Goal: Task Accomplishment & Management: Use online tool/utility

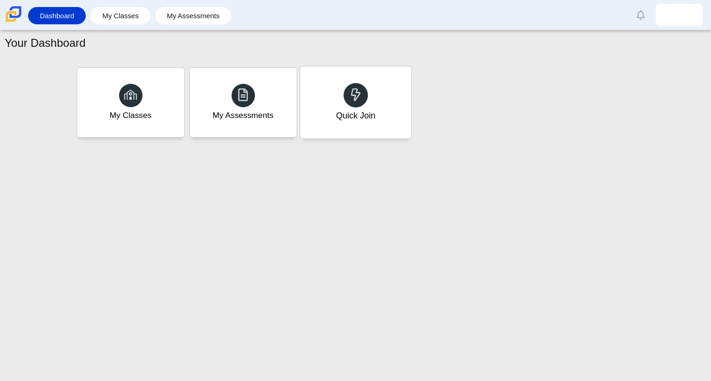
click at [388, 111] on div "Quick Join" at bounding box center [355, 103] width 111 height 72
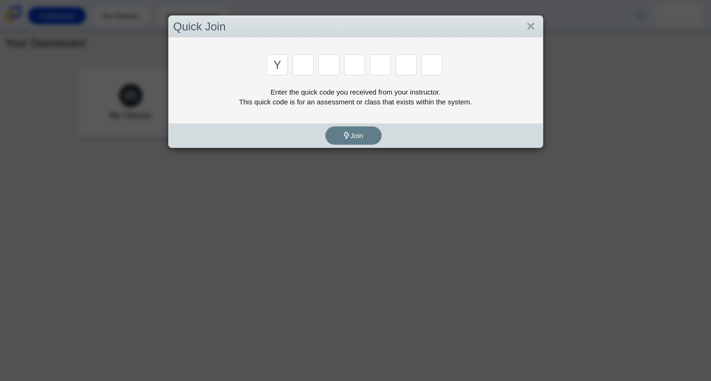
type input "y"
type input "3"
type input "k"
type input "e"
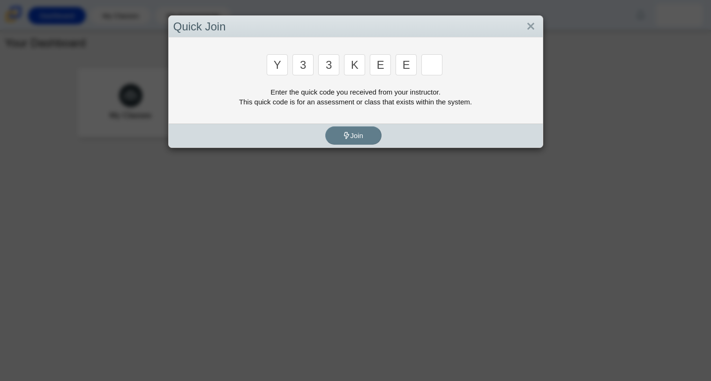
type input "e"
type input "4"
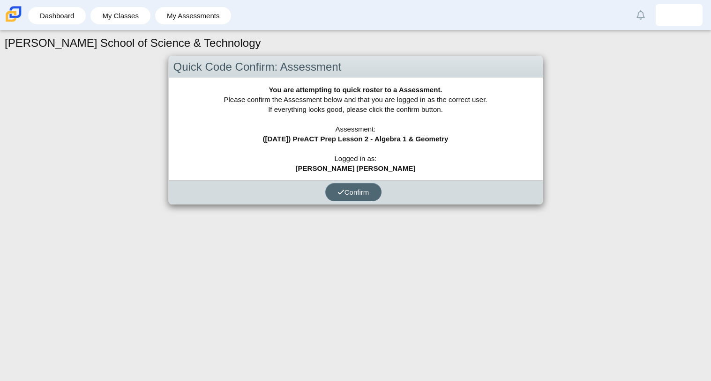
click at [351, 189] on span "Confirm" at bounding box center [353, 192] width 32 height 8
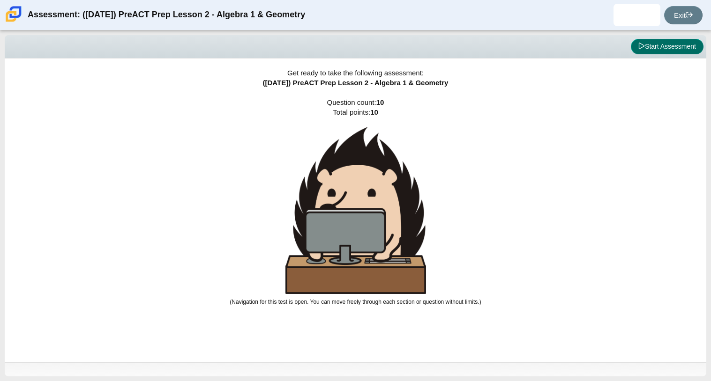
click at [674, 42] on button "Start Assessment" at bounding box center [666, 47] width 73 height 16
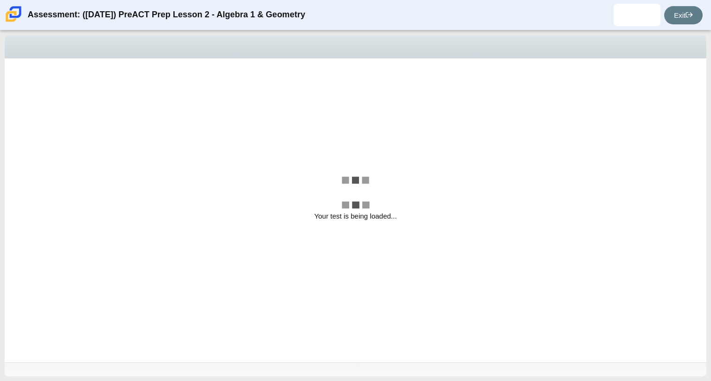
select select "ed62e223-81bd-4cbf-ab48-ab975844bd1f"
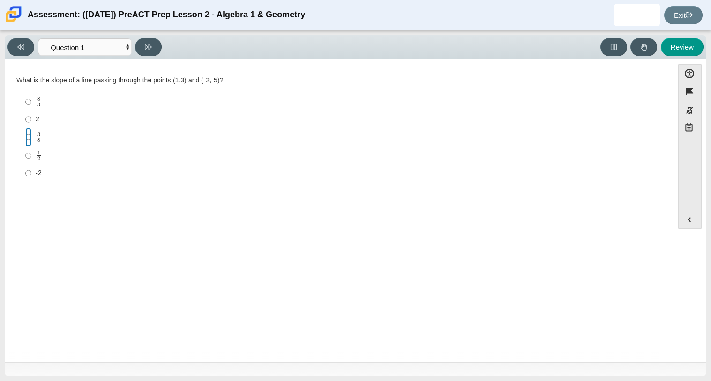
click at [30, 137] on input "3 8 3 eighths" at bounding box center [28, 137] width 6 height 18
radio input "true"
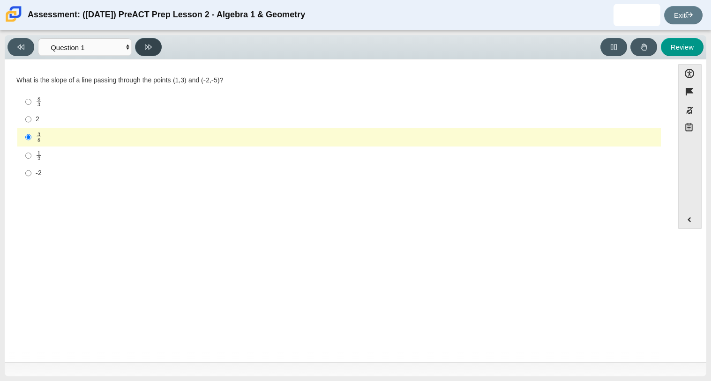
click at [145, 44] on icon at bounding box center [148, 46] width 7 height 5
select select "96b71634-eacb-4f7e-8aef-411727d9bcba"
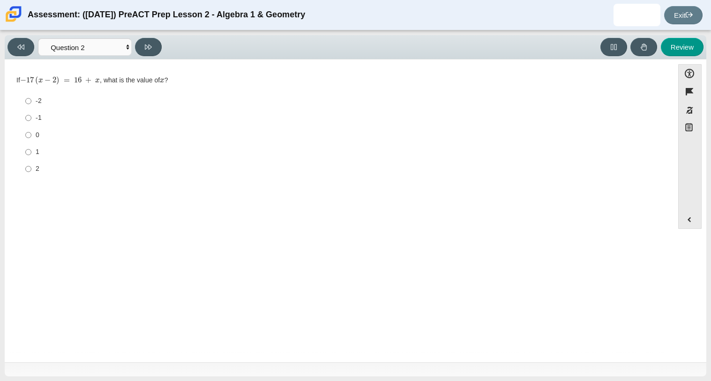
click at [34, 174] on label "2 2" at bounding box center [340, 169] width 642 height 17
click at [31, 174] on input "2 2" at bounding box center [28, 169] width 6 height 17
radio input "true"
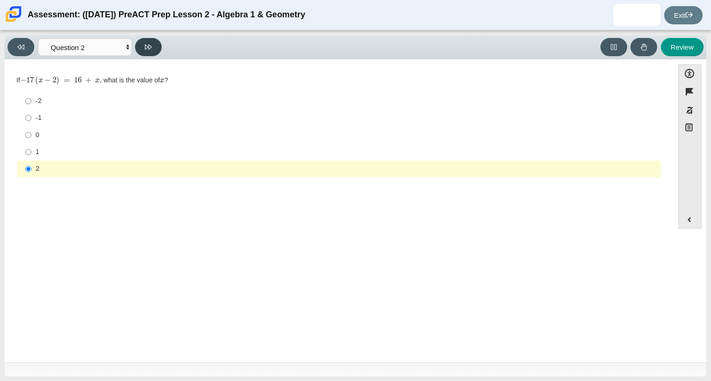
click at [137, 50] on button at bounding box center [148, 47] width 27 height 18
select select "ce81fe10-bf29-4b5e-8bd7-4f47f2fed4d8"
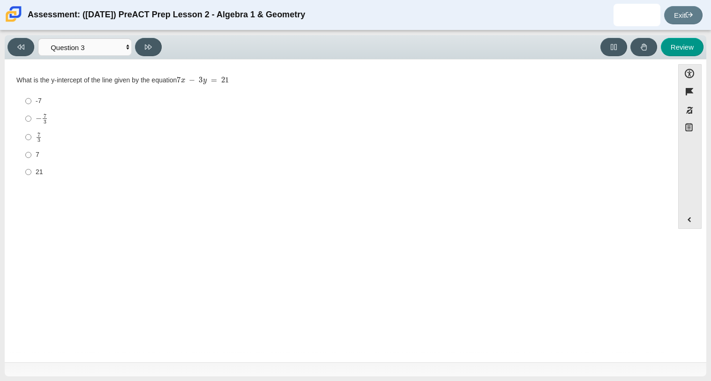
click at [48, 121] on div "− 7 3" at bounding box center [346, 118] width 621 height 11
click at [31, 121] on input "− 7 3 negative 7 thirds" at bounding box center [28, 119] width 6 height 18
radio input "true"
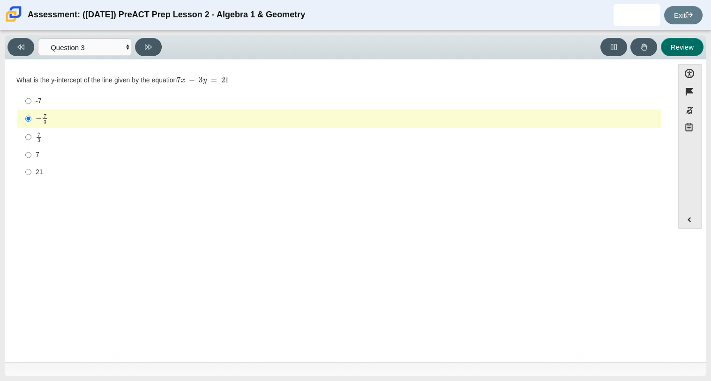
click at [696, 44] on button "Review" at bounding box center [681, 47] width 43 height 18
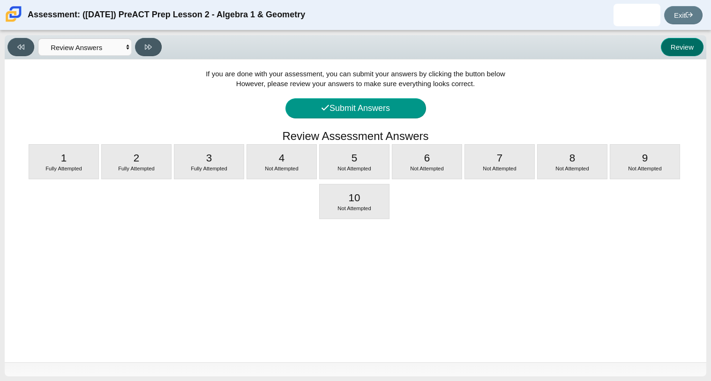
click at [696, 44] on button "Review" at bounding box center [681, 47] width 43 height 18
click at [115, 57] on div "Viewing Question 11 of 10 in Pacing Mode Questions Question 1 Question 2 Questi…" at bounding box center [355, 47] width 701 height 24
click at [18, 52] on button at bounding box center [20, 47] width 27 height 18
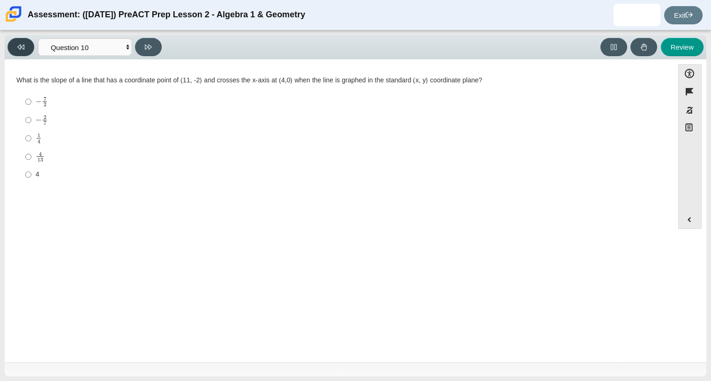
click at [20, 46] on icon at bounding box center [20, 46] width 7 height 5
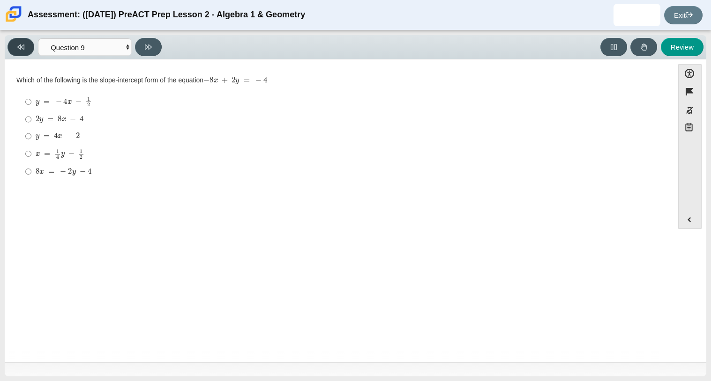
click at [20, 46] on icon at bounding box center [20, 46] width 7 height 5
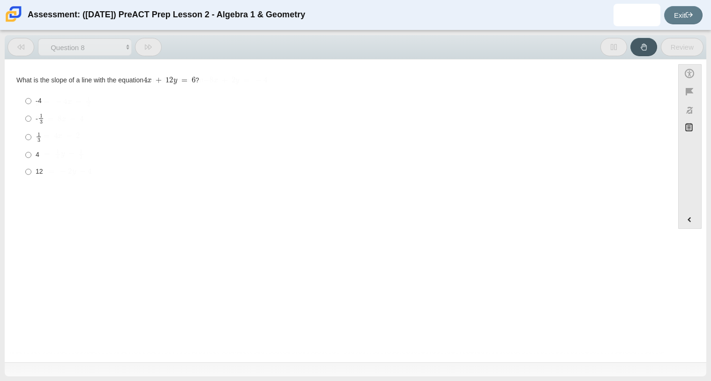
click at [20, 46] on icon at bounding box center [20, 46] width 7 height 5
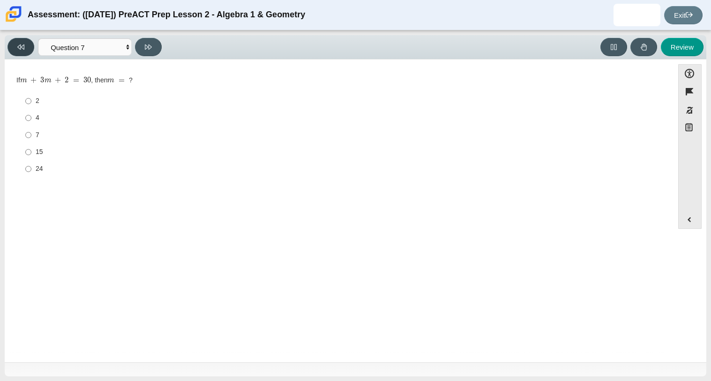
click at [21, 46] on icon at bounding box center [20, 46] width 7 height 5
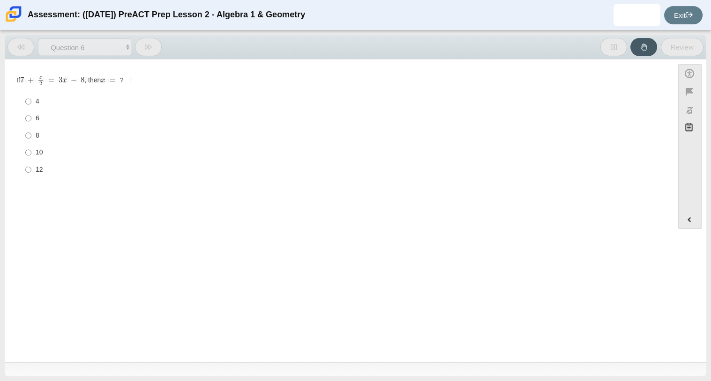
click at [21, 46] on icon at bounding box center [20, 46] width 7 height 5
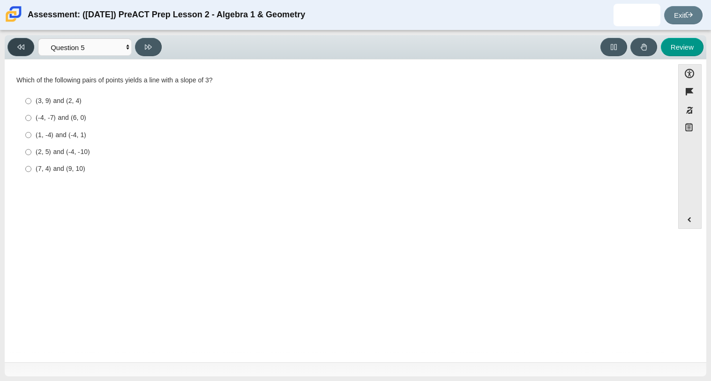
click at [21, 46] on icon at bounding box center [20, 46] width 7 height 5
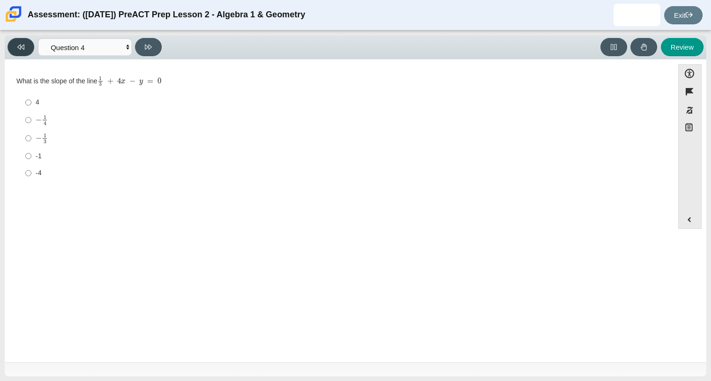
click at [21, 46] on icon at bounding box center [20, 46] width 7 height 5
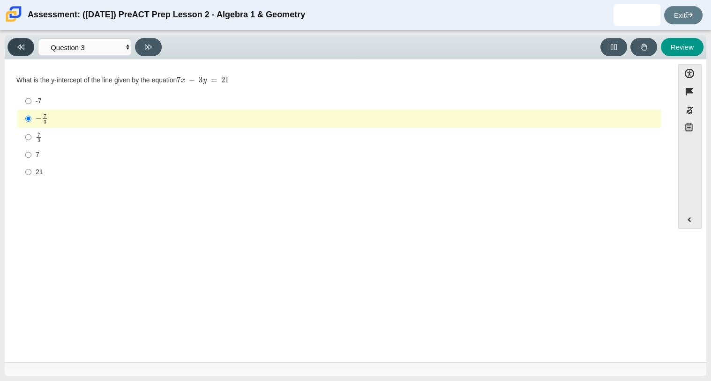
click at [21, 46] on icon at bounding box center [20, 46] width 7 height 5
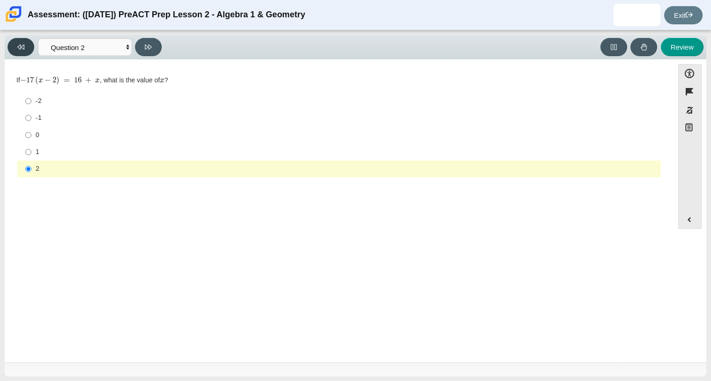
click at [17, 55] on button at bounding box center [20, 47] width 27 height 18
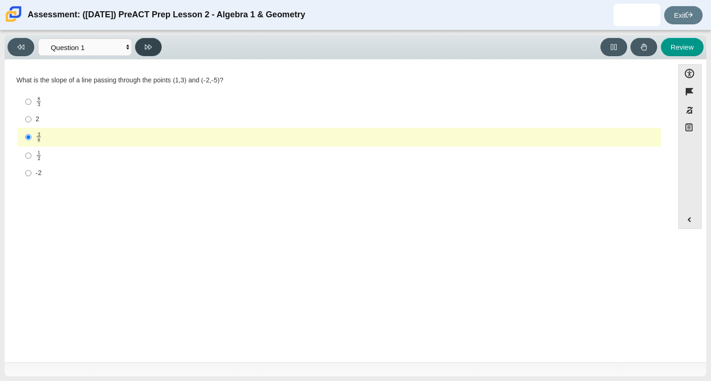
click at [138, 47] on button at bounding box center [148, 47] width 27 height 18
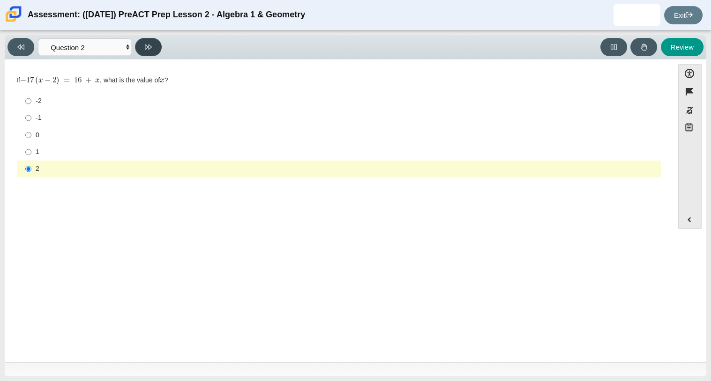
click at [138, 47] on button at bounding box center [148, 47] width 27 height 18
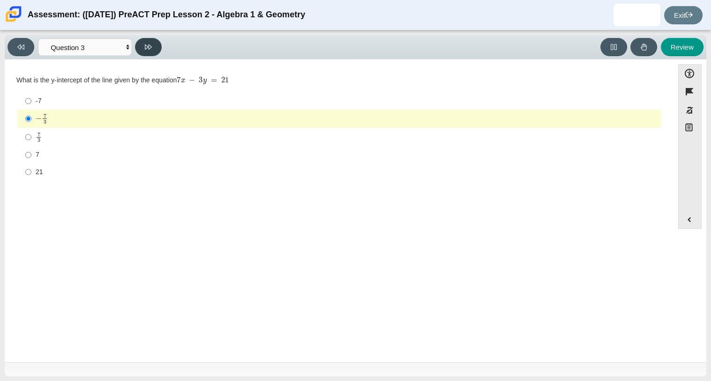
click at [138, 47] on button at bounding box center [148, 47] width 27 height 18
select select "ec95ace6-bebc-42b8-9428-40567494d4da"
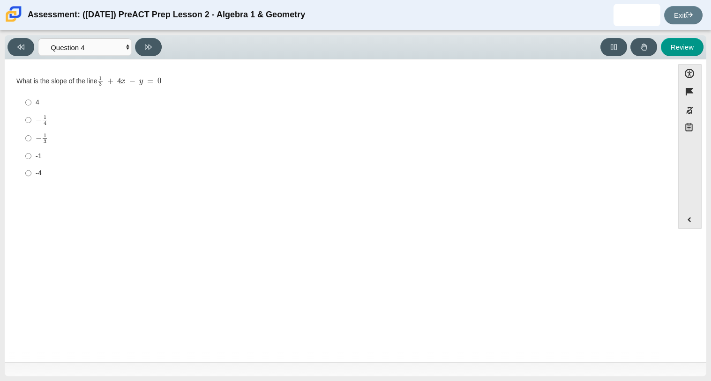
click at [44, 134] on mjx-c "Assessment items" at bounding box center [45, 135] width 3 height 4
click at [31, 134] on input "− 1 3 negative 1 third" at bounding box center [28, 138] width 6 height 18
radio input "true"
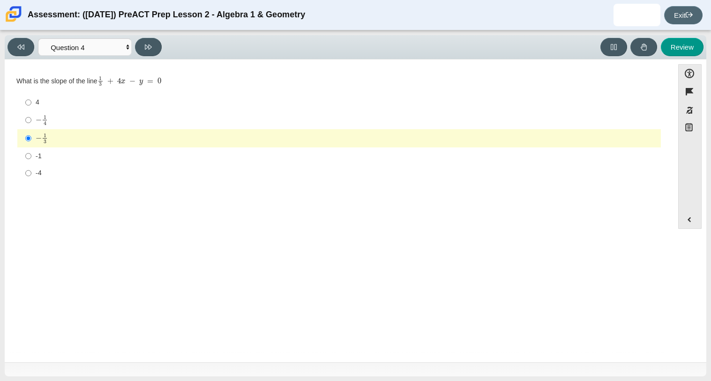
click at [688, 12] on icon at bounding box center [688, 14] width 7 height 7
